Goal: Task Accomplishment & Management: Use online tool/utility

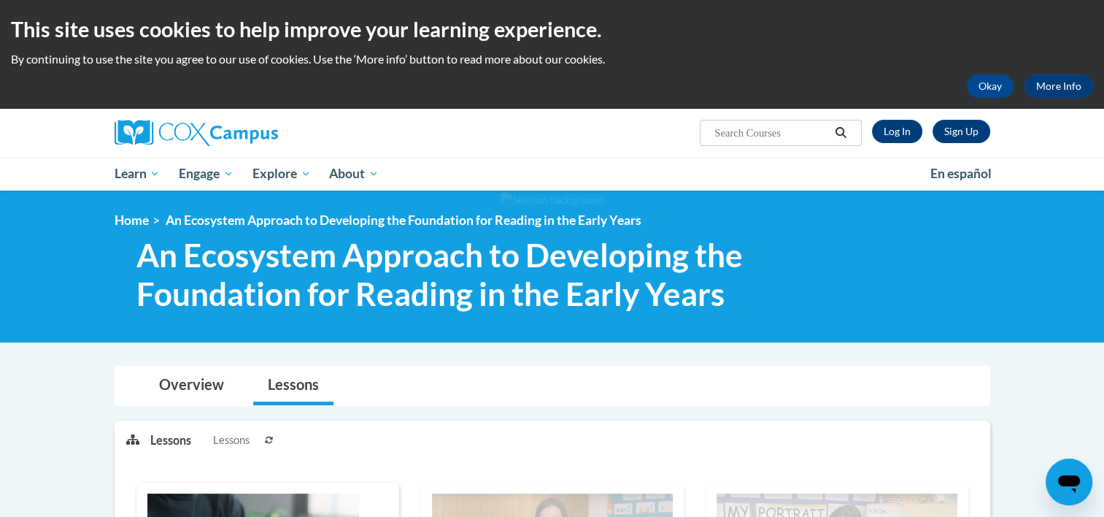
click at [740, 212] on div at bounding box center [552, 266] width 1104 height 152
click at [891, 129] on link "Log In" at bounding box center [897, 131] width 50 height 23
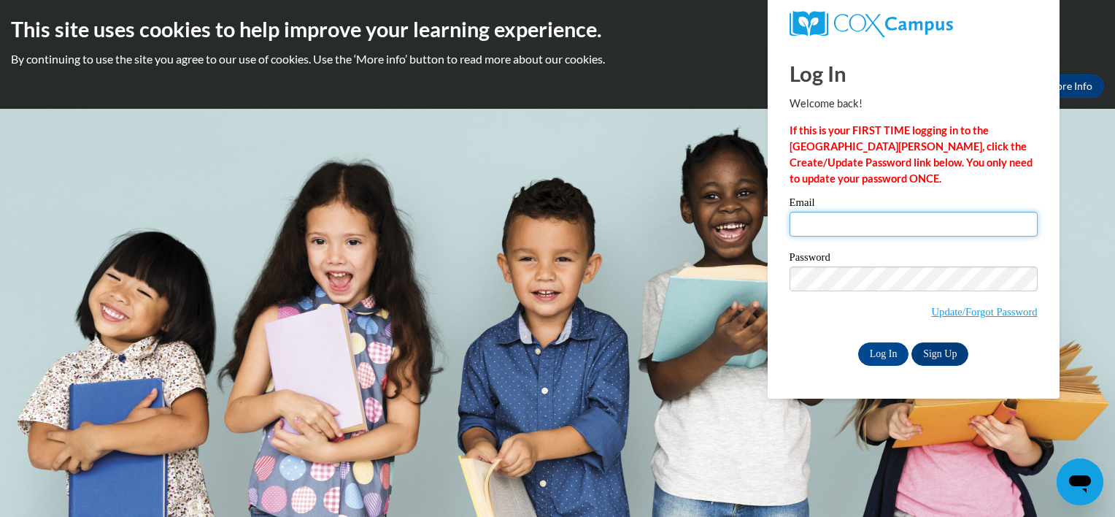
type input "madi.herrington@yahoo.com"
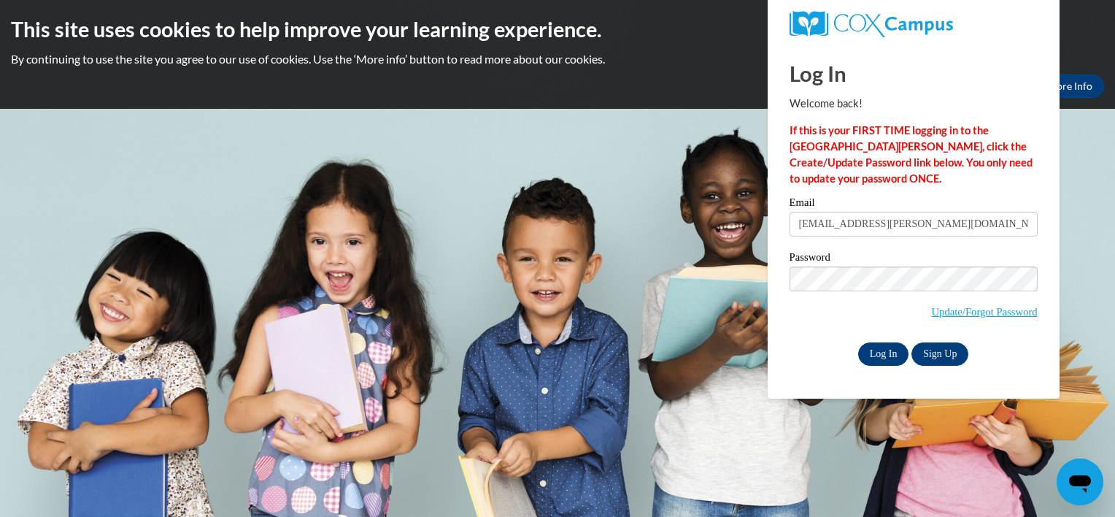
click at [864, 356] on input "Log In" at bounding box center [883, 353] width 51 height 23
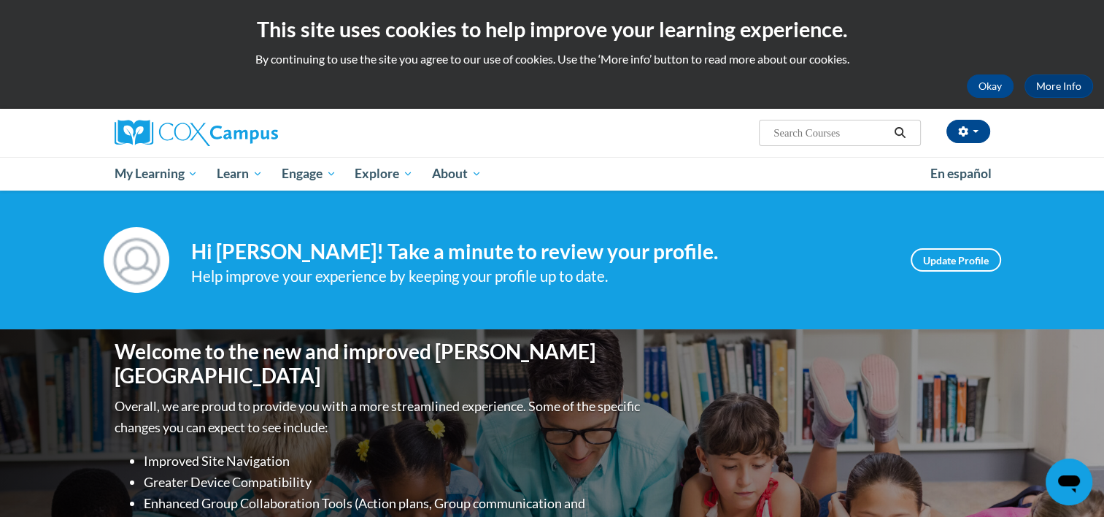
drag, startPoint x: 0, startPoint y: 0, endPoint x: 621, endPoint y: 147, distance: 637.9
click at [621, 147] on div "Madi Herrington (America/Chicago UTC-05:00) My Profile Inbox My Transcripts Log…" at bounding box center [552, 133] width 919 height 48
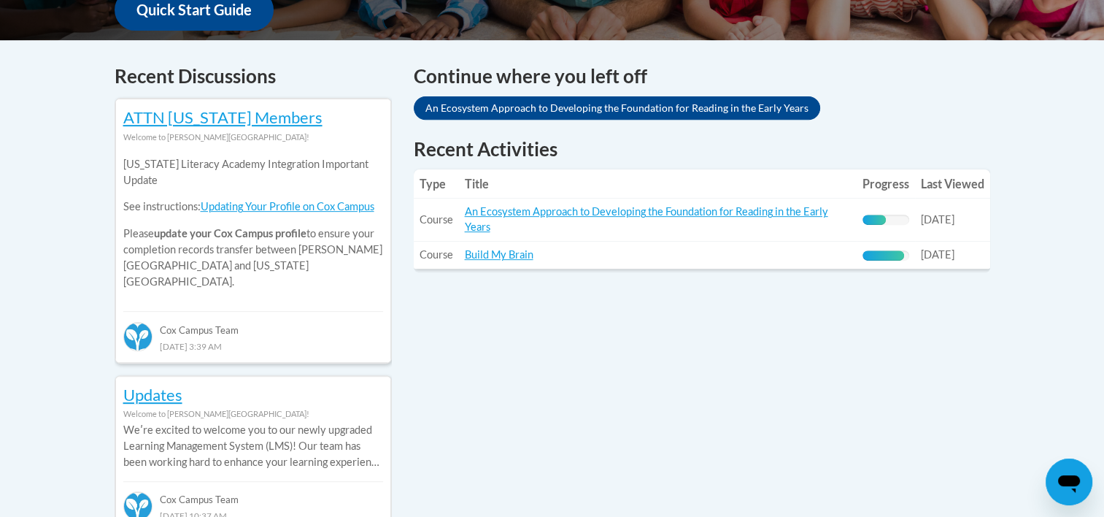
scroll to position [582, 0]
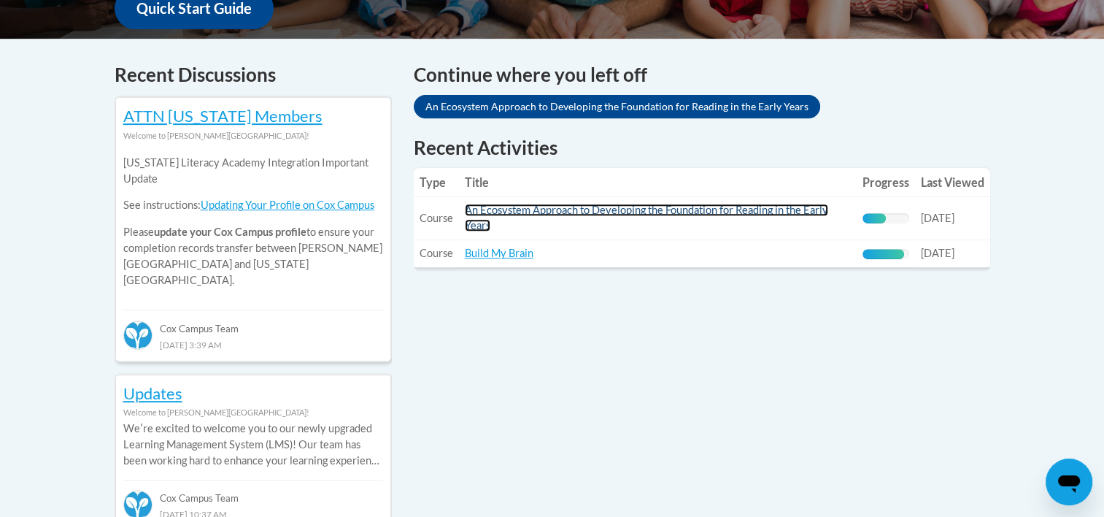
click at [589, 213] on link "An Ecosystem Approach to Developing the Foundation for Reading in the Early Yea…" at bounding box center [646, 218] width 363 height 28
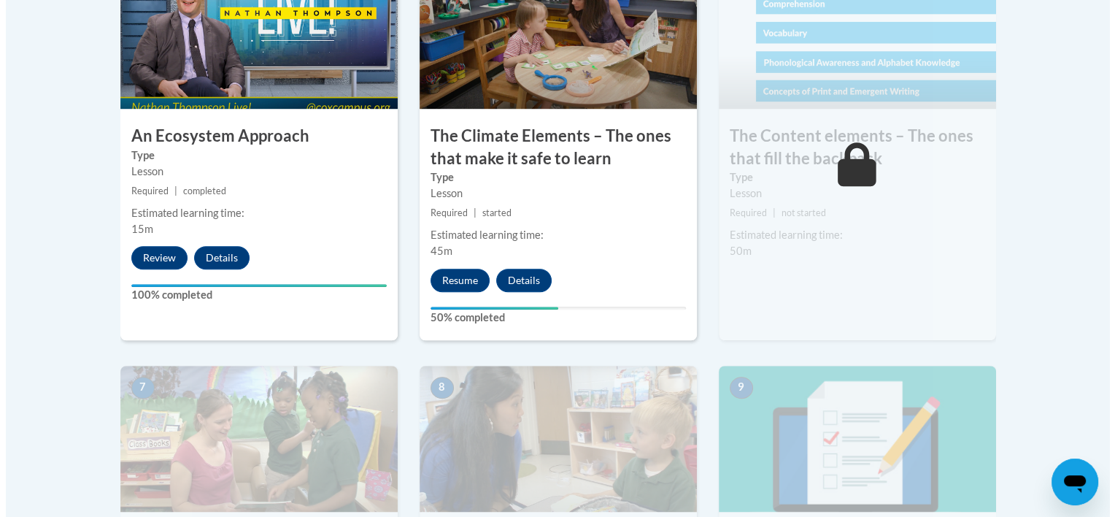
scroll to position [969, 0]
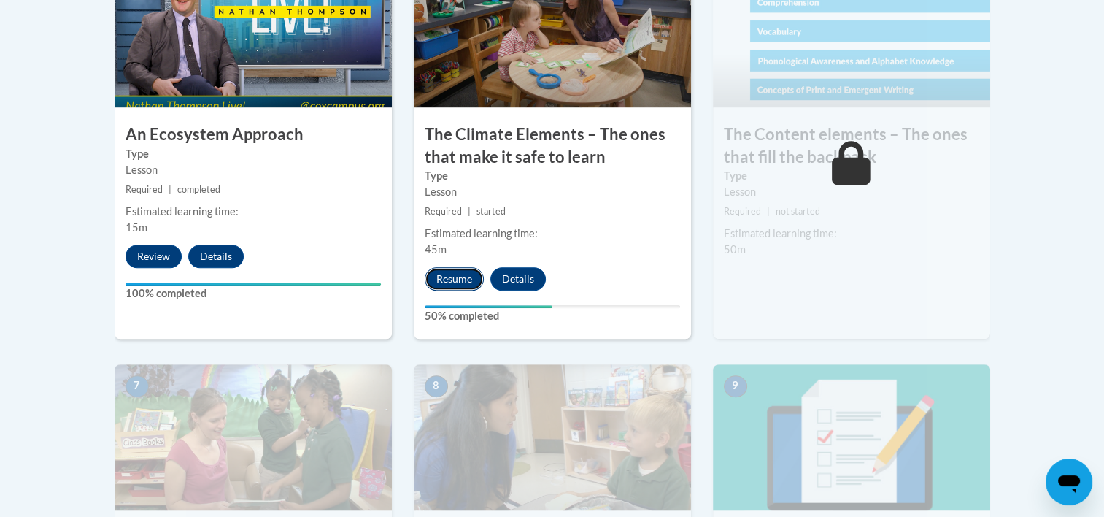
click at [456, 274] on button "Resume" at bounding box center [454, 278] width 59 height 23
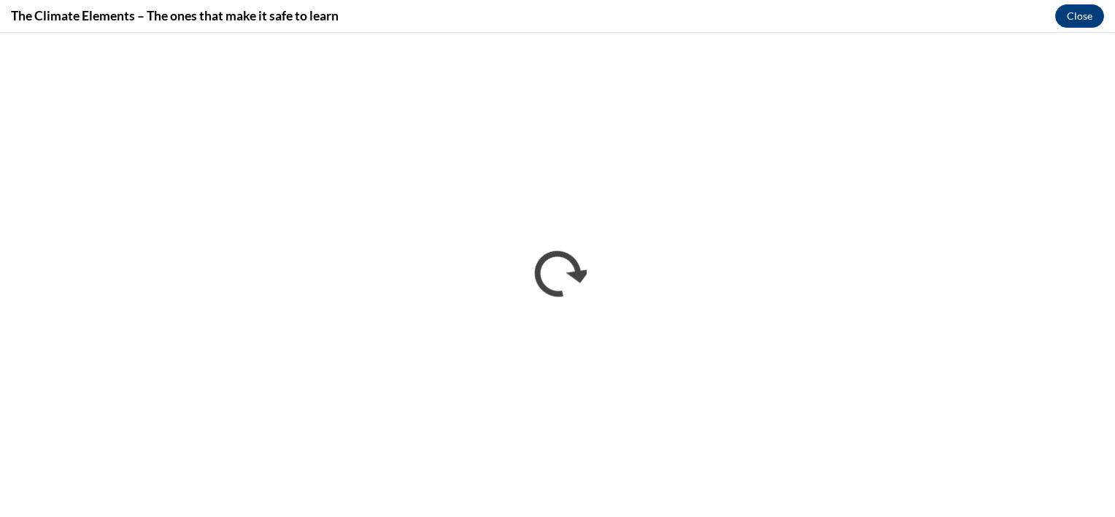
scroll to position [0, 0]
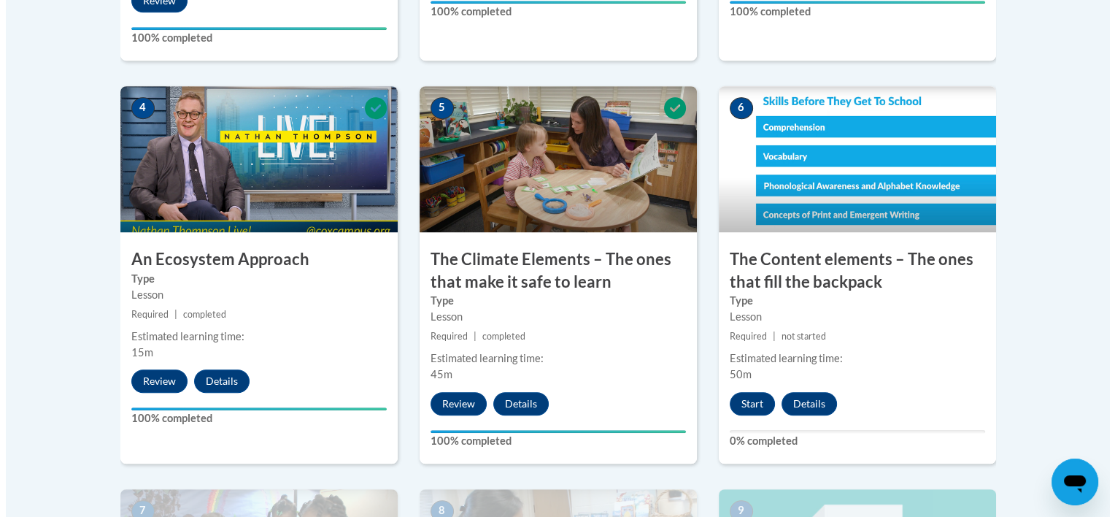
scroll to position [903, 0]
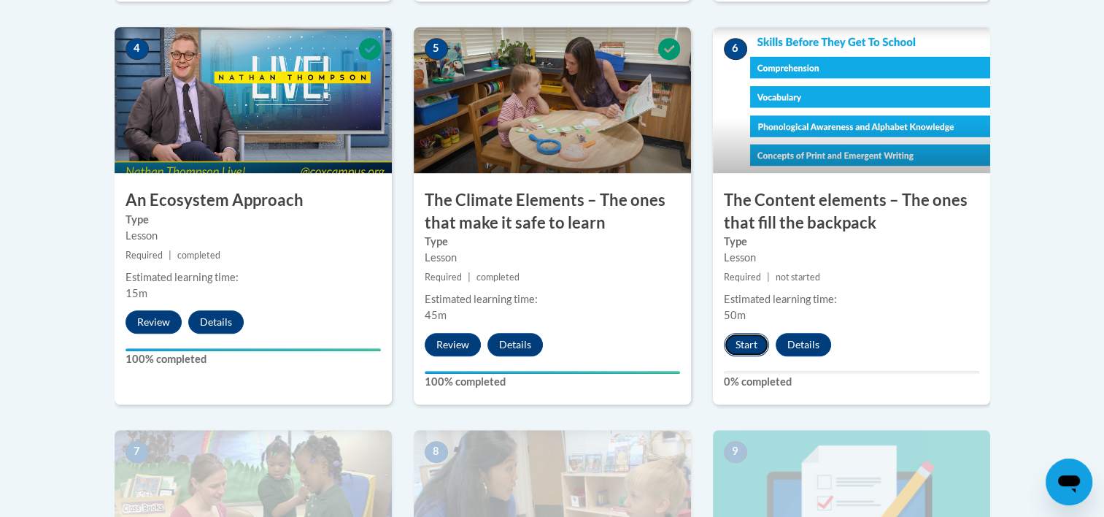
click at [741, 336] on button "Start" at bounding box center [746, 344] width 45 height 23
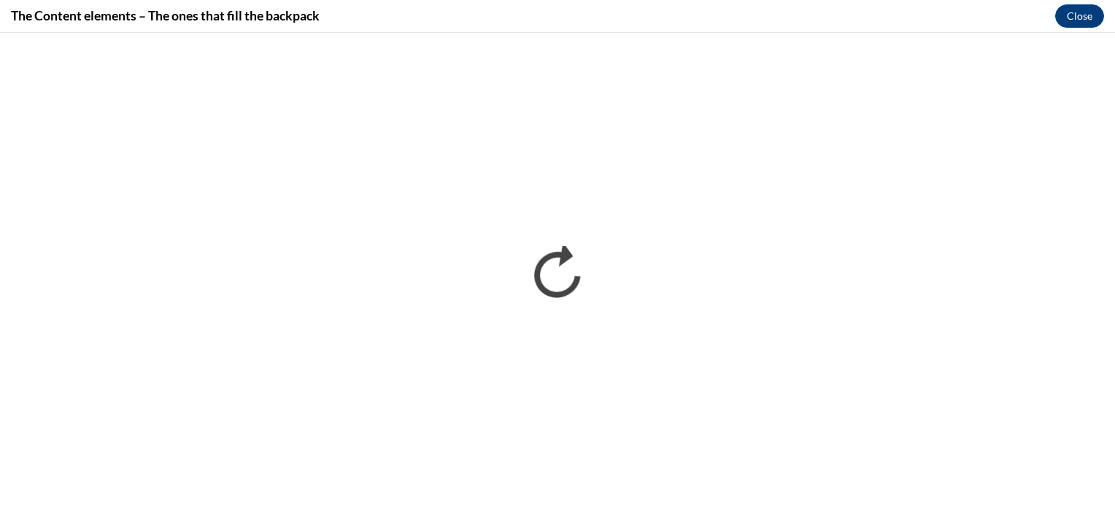
scroll to position [0, 0]
